Goal: Task Accomplishment & Management: Manage account settings

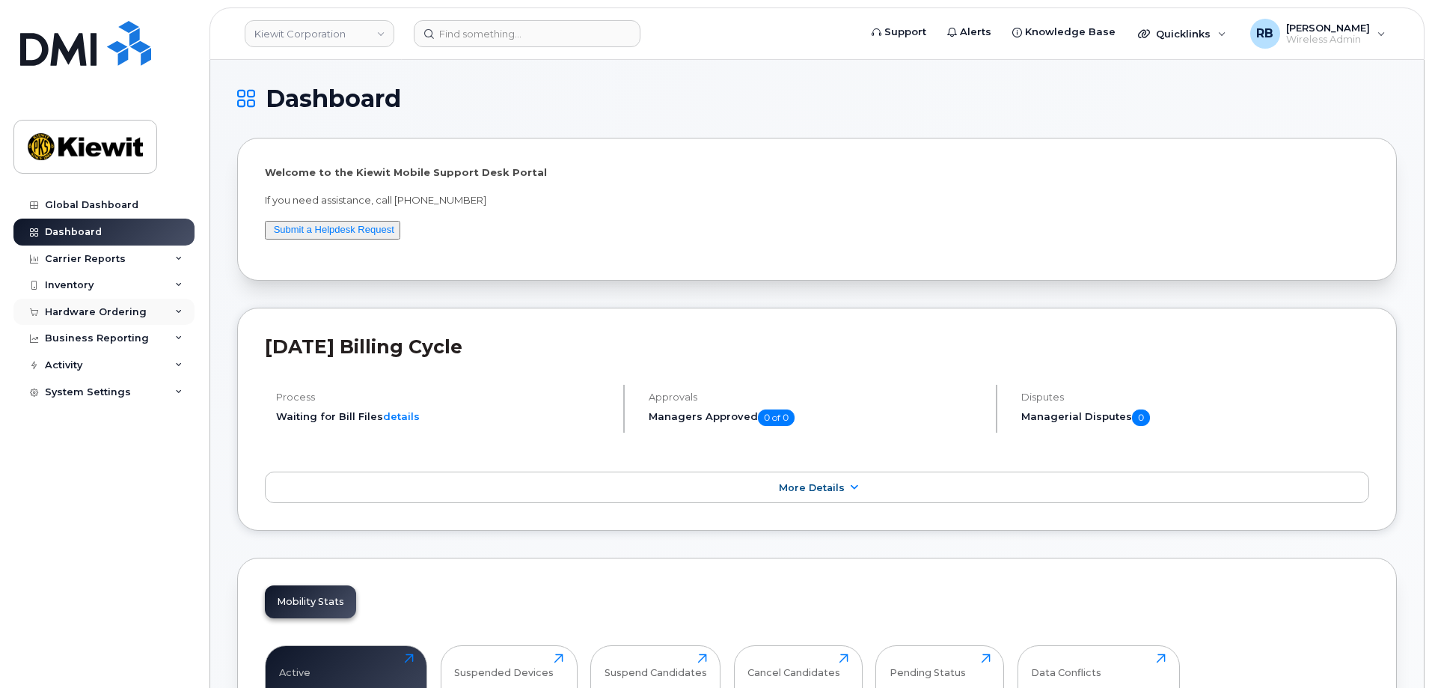
click at [115, 311] on div "Hardware Ordering" at bounding box center [96, 312] width 102 height 12
click at [74, 365] on div "Orders" at bounding box center [70, 367] width 37 height 13
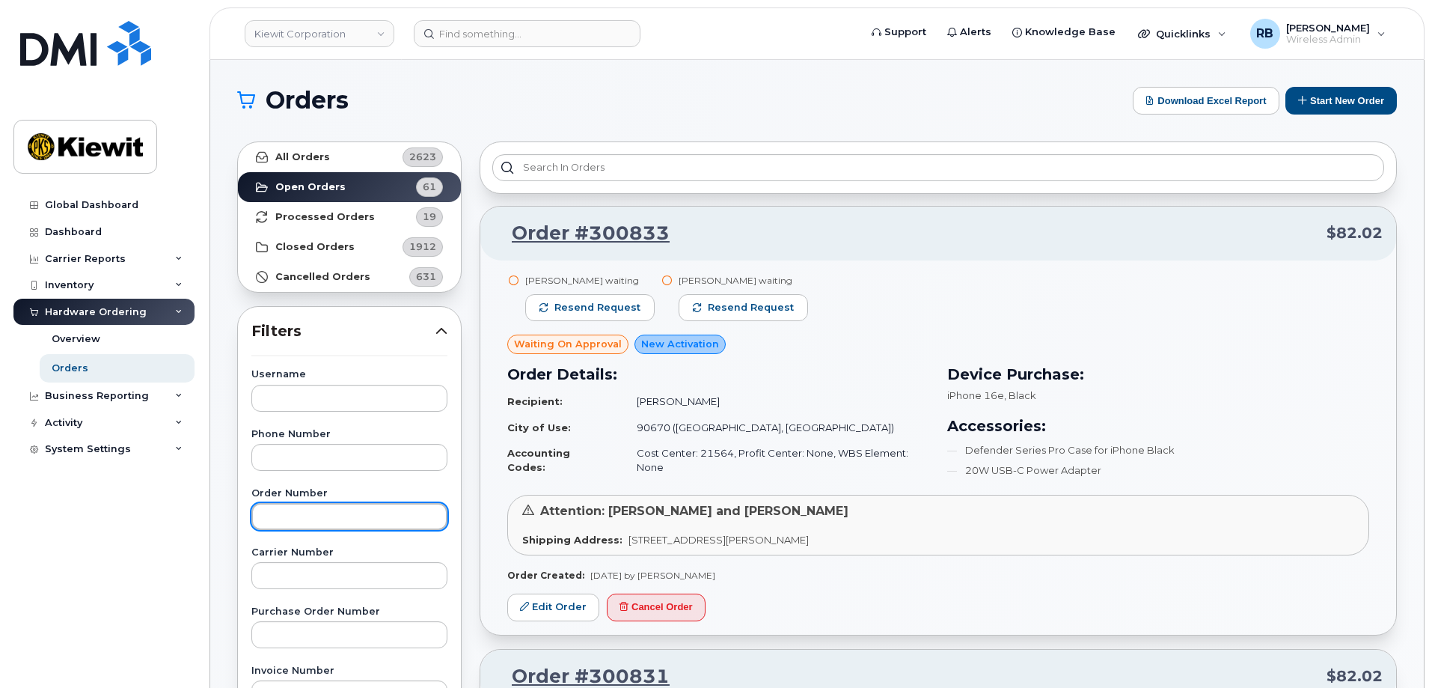
click at [325, 525] on input "text" at bounding box center [349, 516] width 196 height 27
type input "300387"
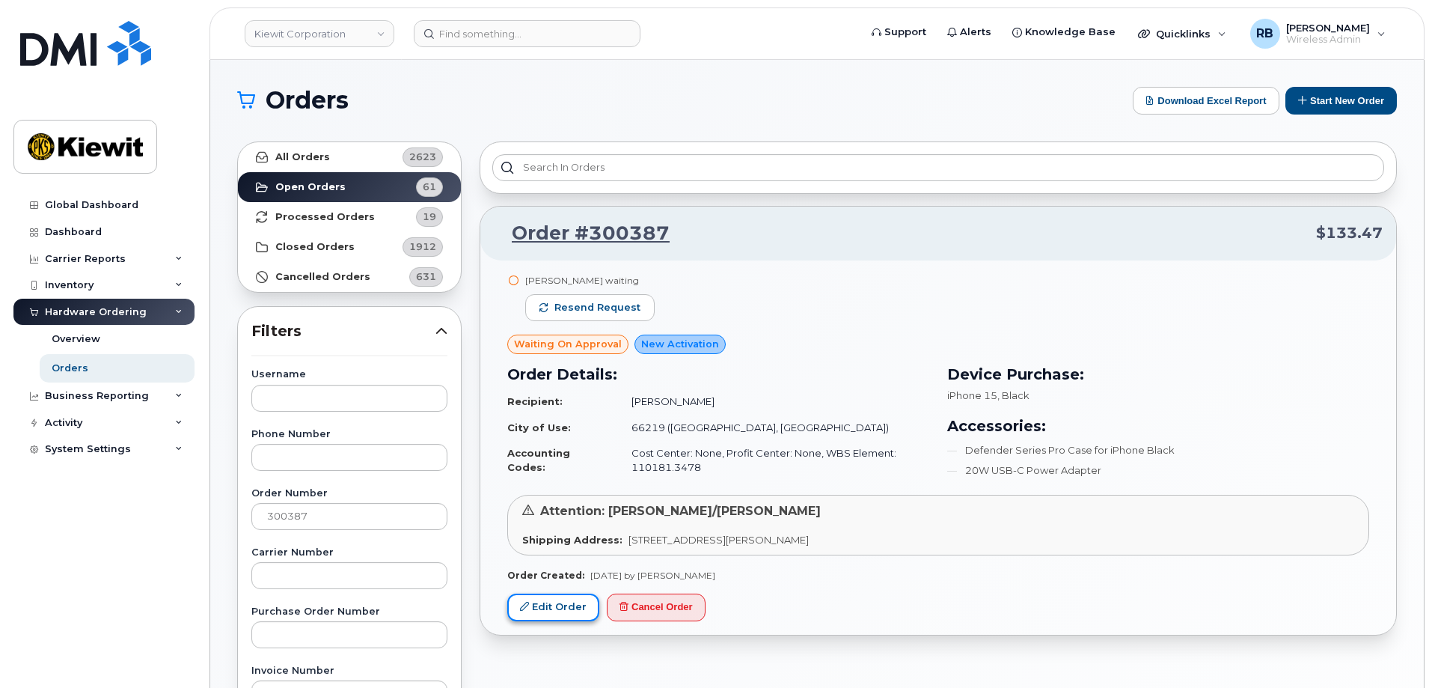
click at [546, 600] on link "Edit Order" at bounding box center [553, 607] width 92 height 28
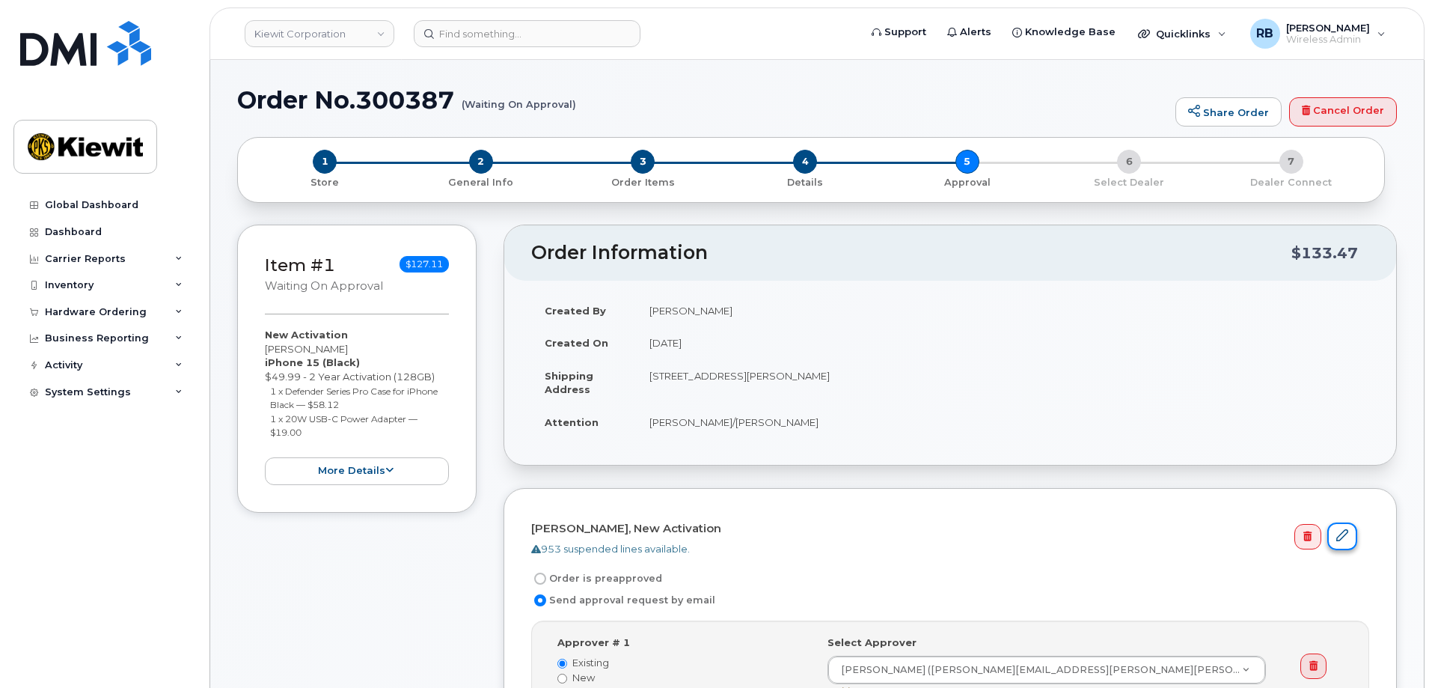
click at [1348, 537] on icon at bounding box center [1342, 535] width 12 height 12
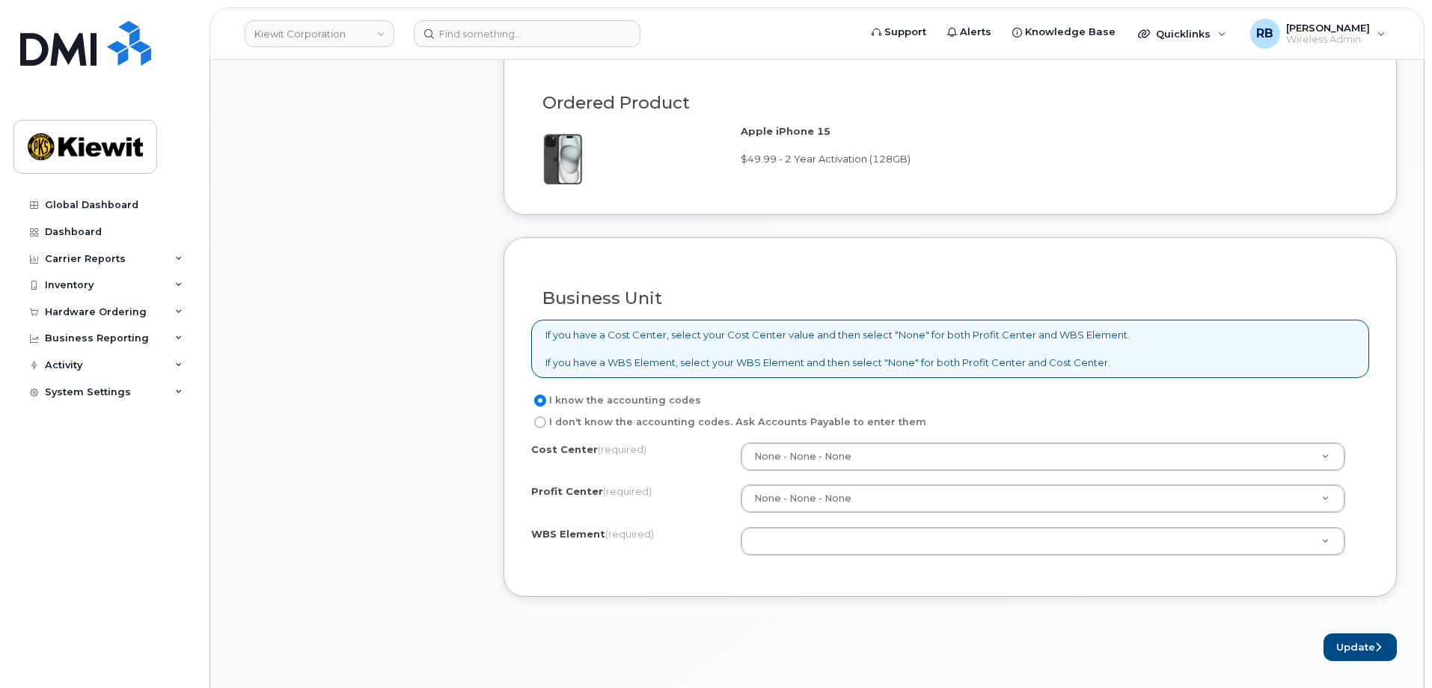
scroll to position [973, 0]
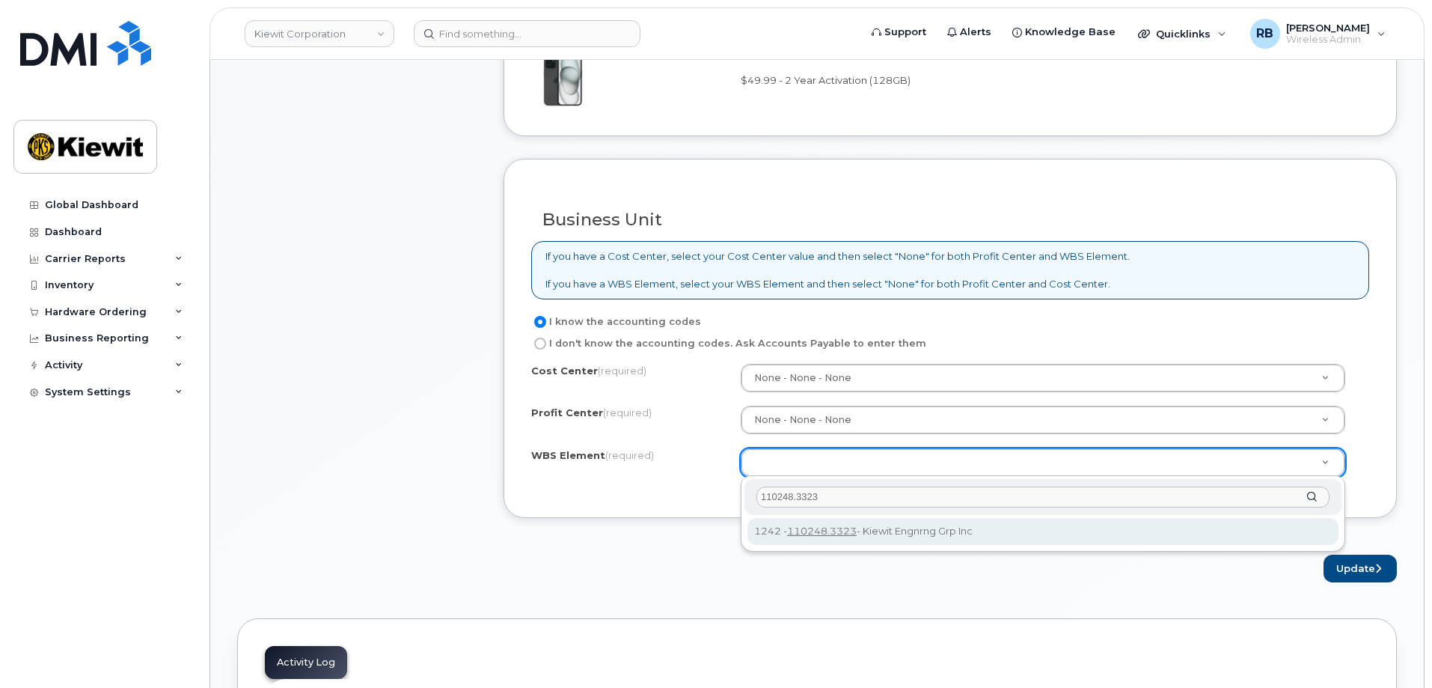
type input "110248.3323"
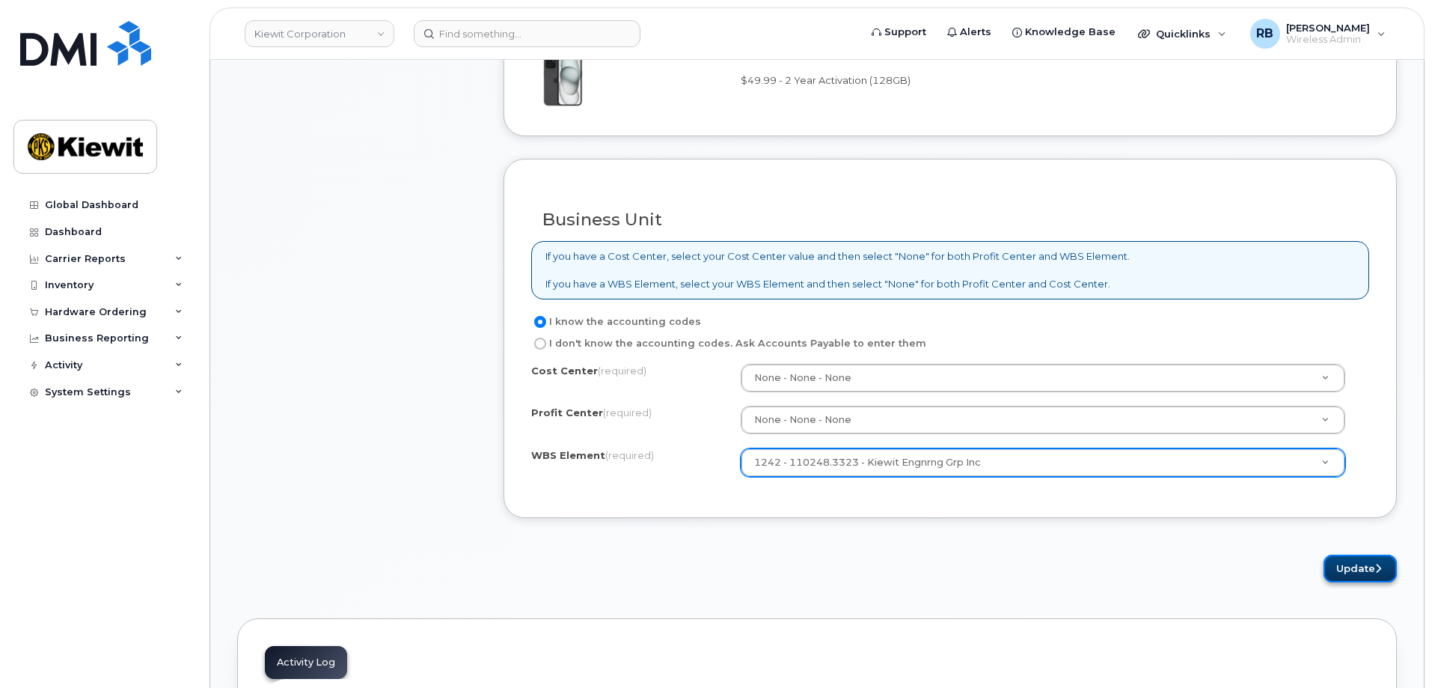
click at [1378, 566] on icon "submit" at bounding box center [1378, 568] width 6 height 10
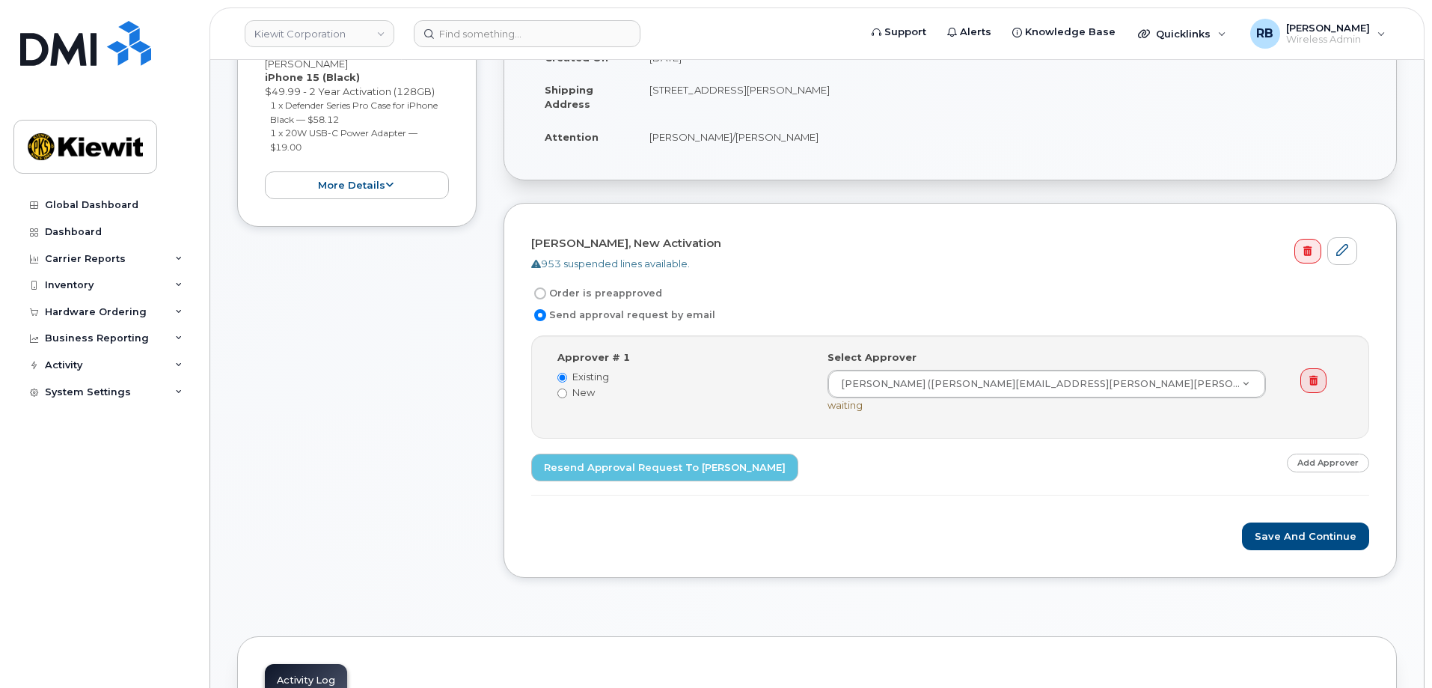
scroll to position [374, 0]
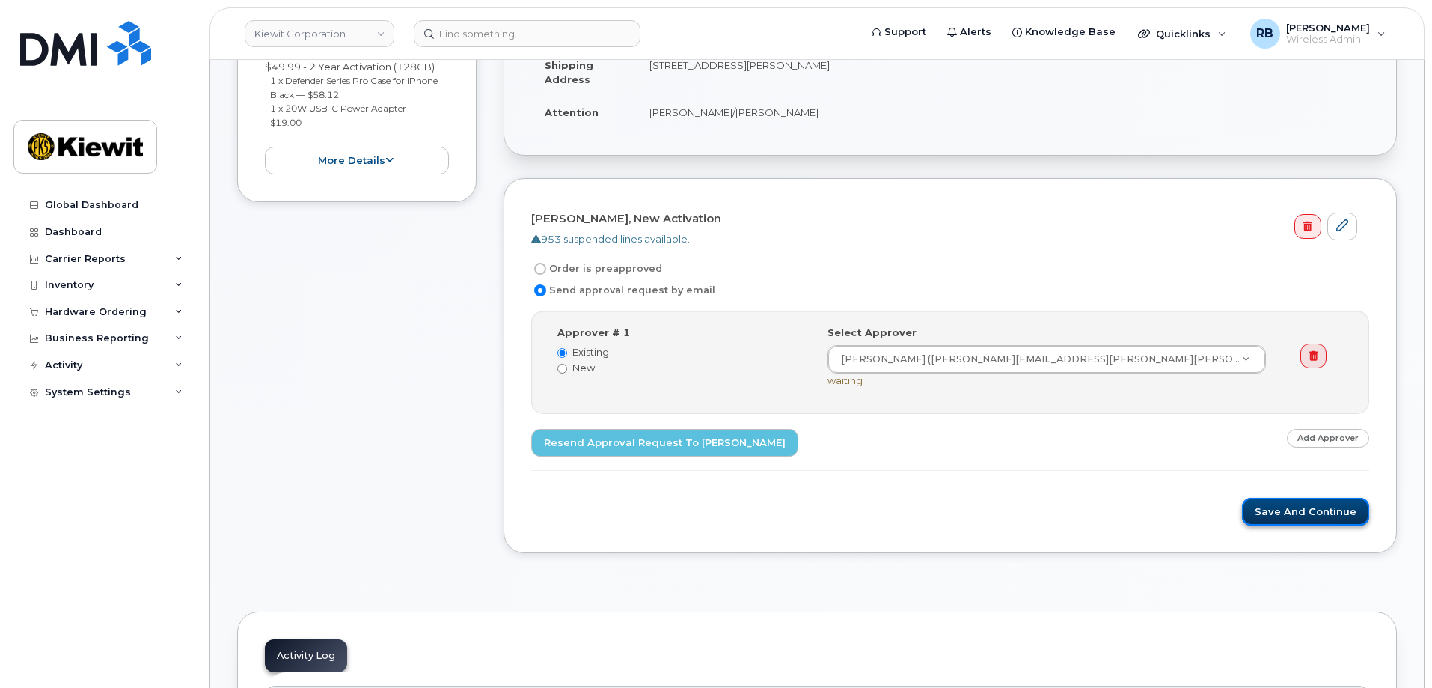
click at [1299, 507] on button "Save and Continue" at bounding box center [1305, 512] width 127 height 28
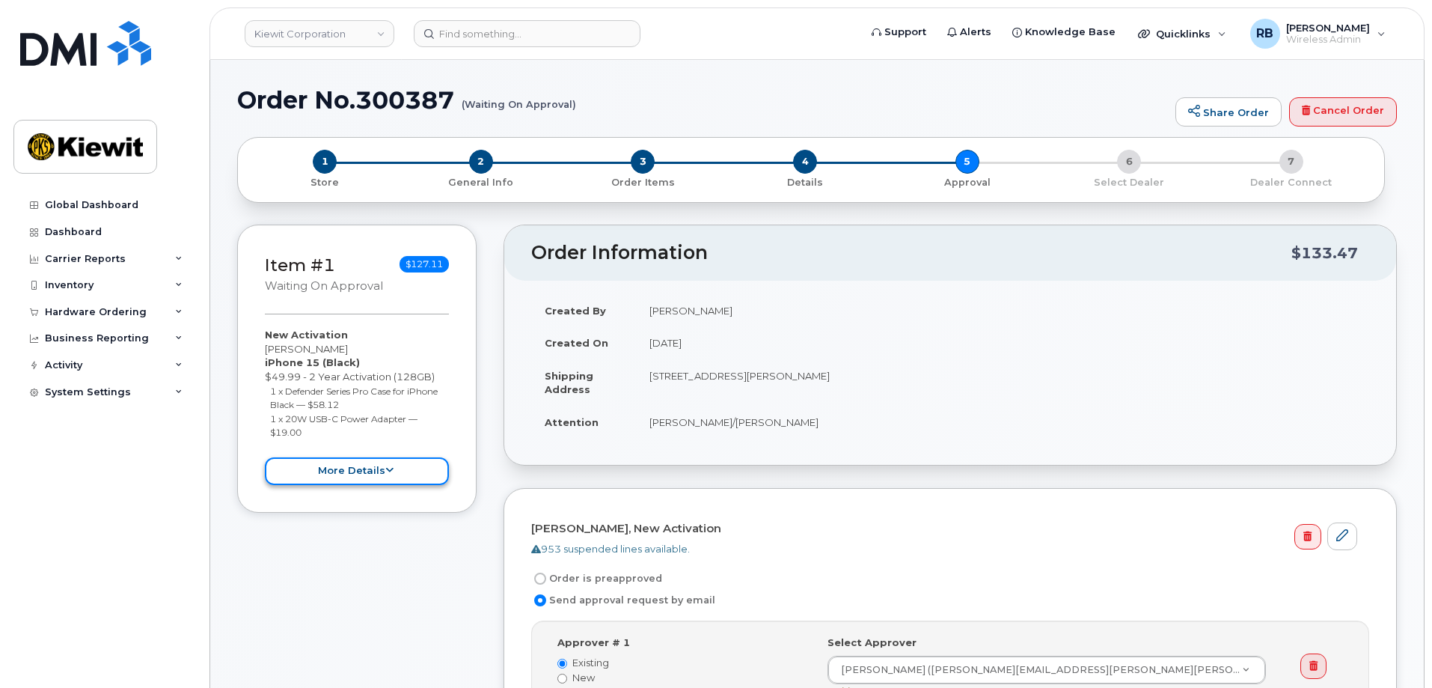
click at [331, 467] on button "more details" at bounding box center [357, 471] width 184 height 28
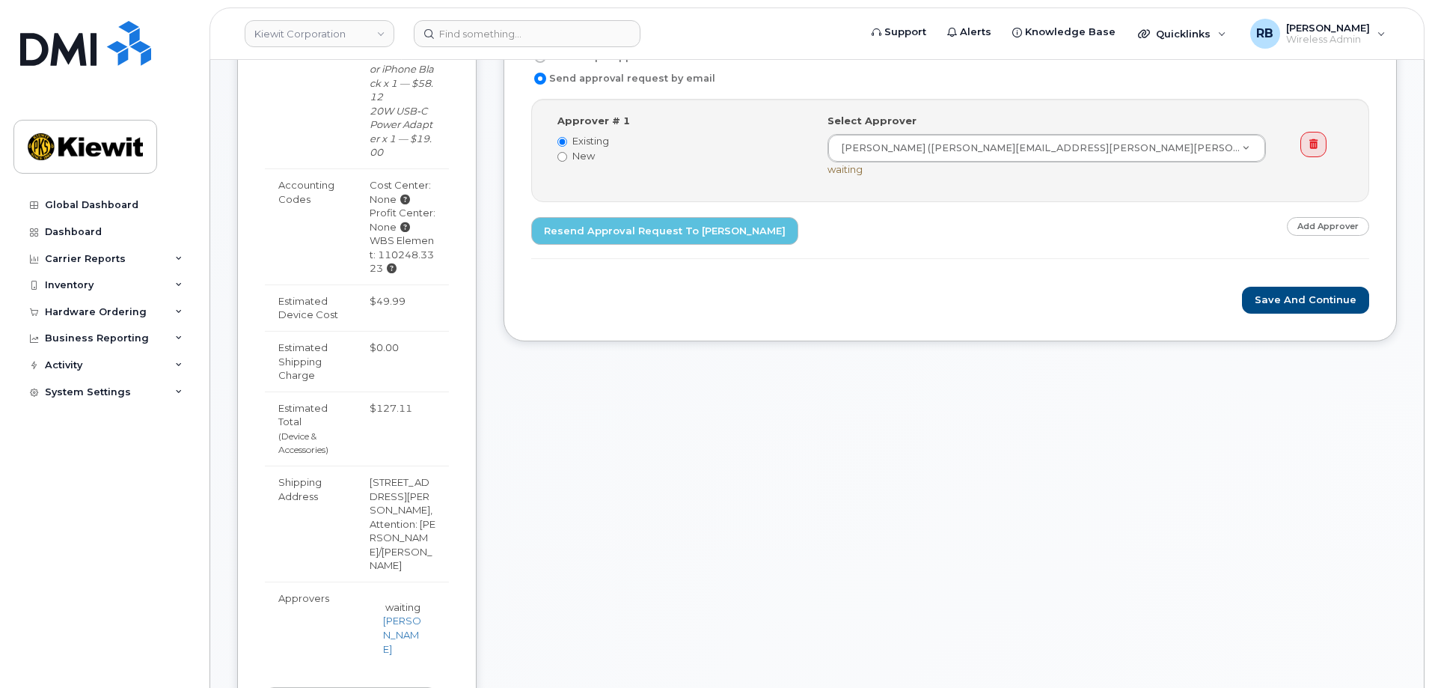
scroll to position [524, 0]
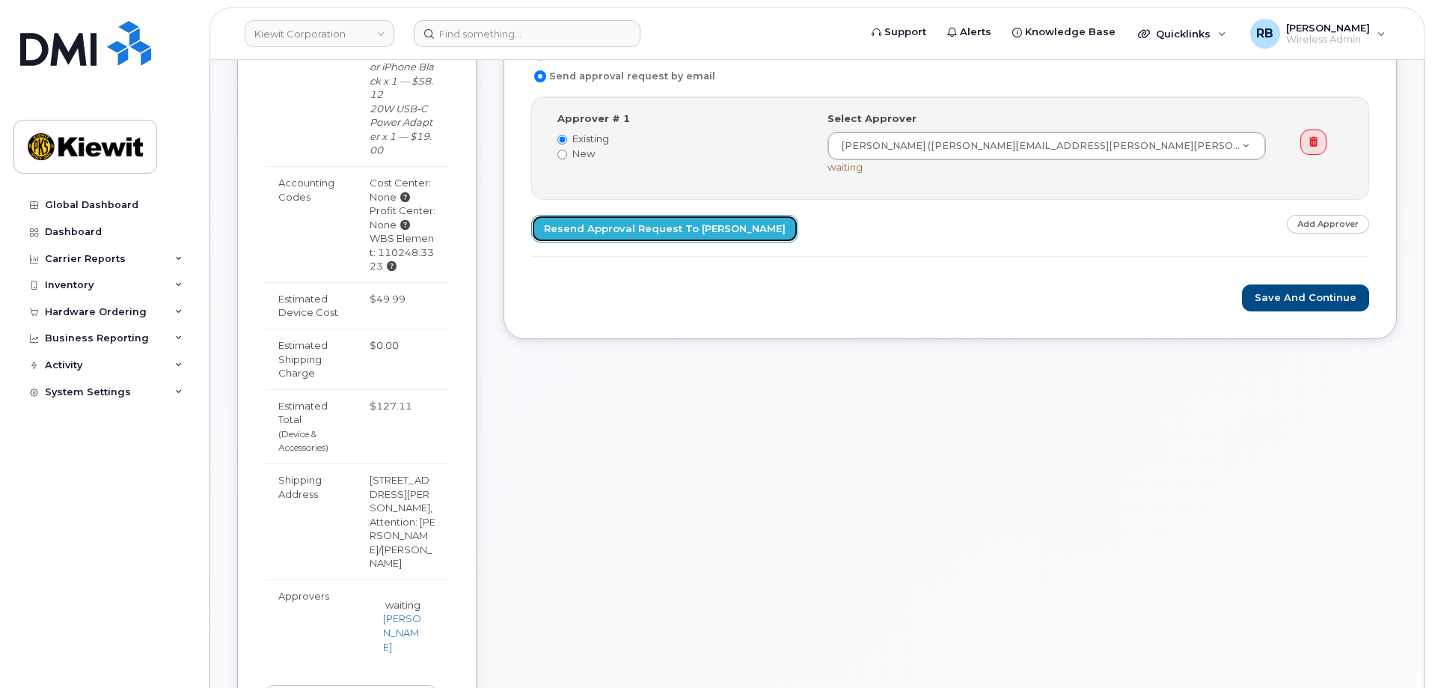
click at [681, 233] on link "Resend Approval Request to Renae Botello" at bounding box center [664, 229] width 267 height 28
